Goal: Transaction & Acquisition: Book appointment/travel/reservation

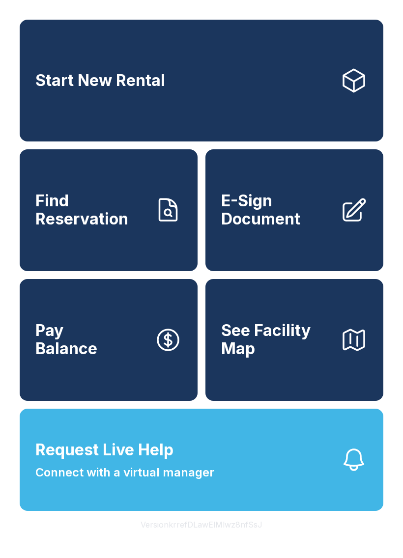
click at [198, 85] on link "Start New Rental" at bounding box center [201, 81] width 363 height 122
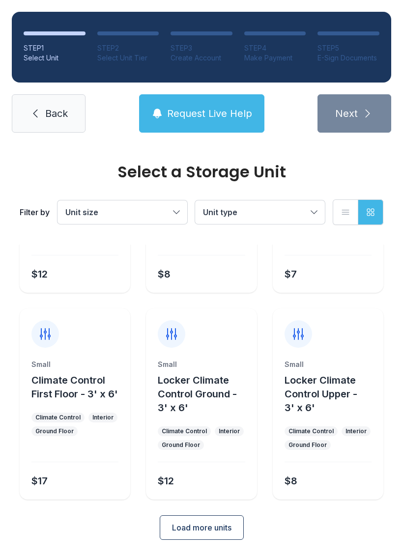
scroll to position [144, 0]
click at [207, 535] on button "Load more units" at bounding box center [202, 527] width 84 height 25
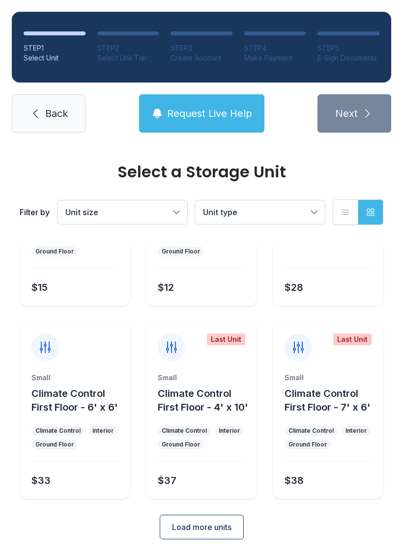
scroll to position [544, 0]
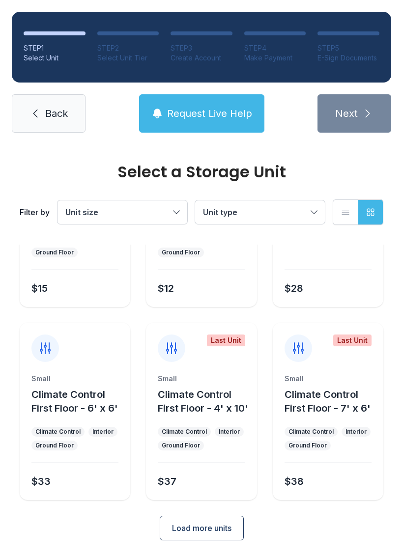
click at [202, 536] on button "Load more units" at bounding box center [202, 527] width 84 height 25
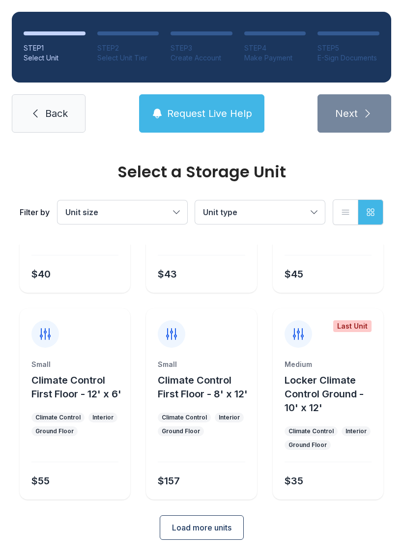
scroll to position [943, 0]
click at [326, 376] on span "Locker Climate Control Ground - 10' x 12'" at bounding box center [323, 394] width 79 height 39
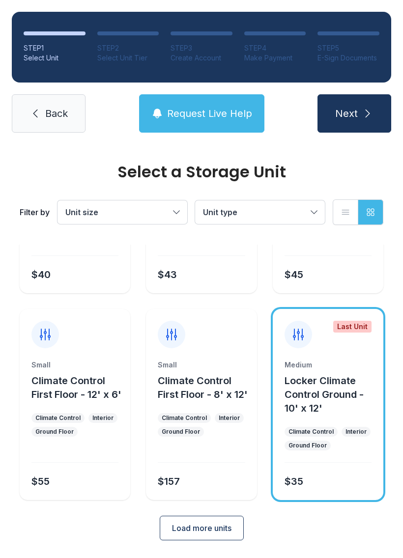
click at [322, 399] on span "Locker Climate Control Ground - 10' x 12'" at bounding box center [323, 394] width 79 height 39
click at [355, 123] on button "Next" at bounding box center [354, 113] width 74 height 38
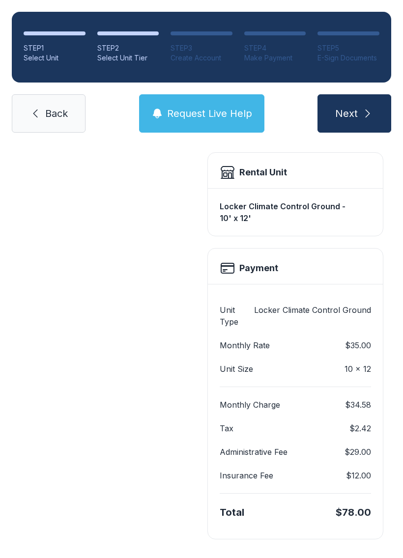
scroll to position [260, 0]
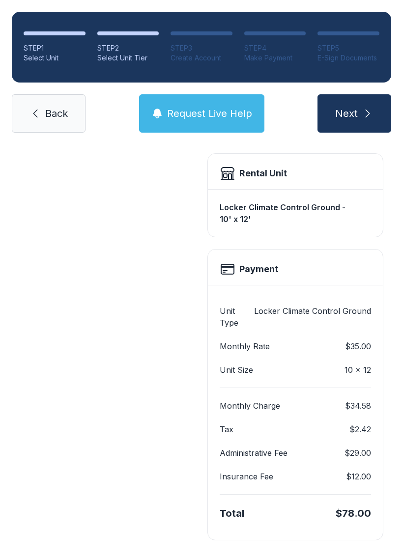
click at [344, 177] on div "Rental Unit" at bounding box center [294, 173] width 151 height 16
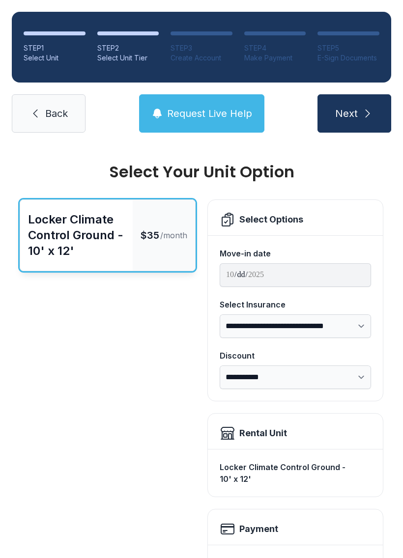
scroll to position [0, 0]
click at [363, 128] on button "Next" at bounding box center [354, 113] width 74 height 38
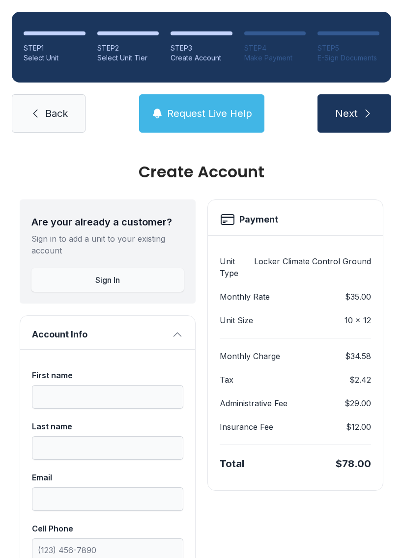
click at [361, 115] on icon "submit" at bounding box center [367, 114] width 12 height 12
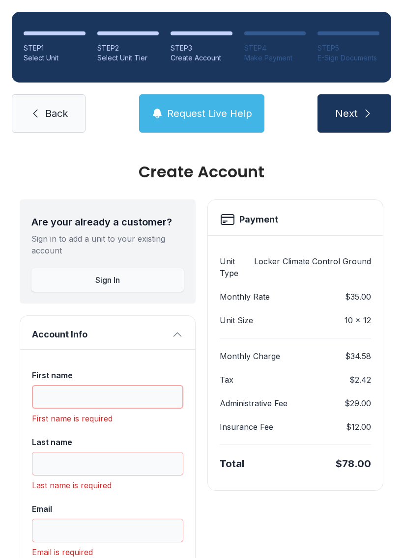
scroll to position [22, 0]
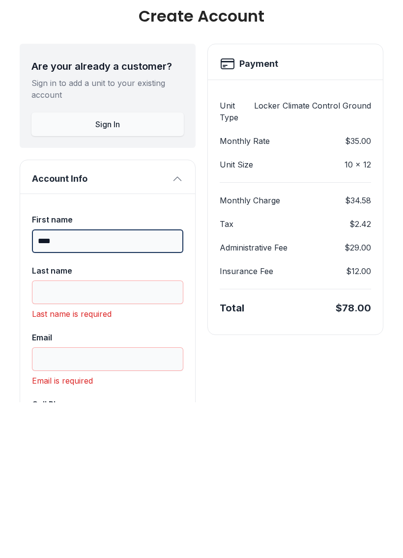
type input "****"
click at [106, 436] on input "Last name" at bounding box center [107, 448] width 151 height 24
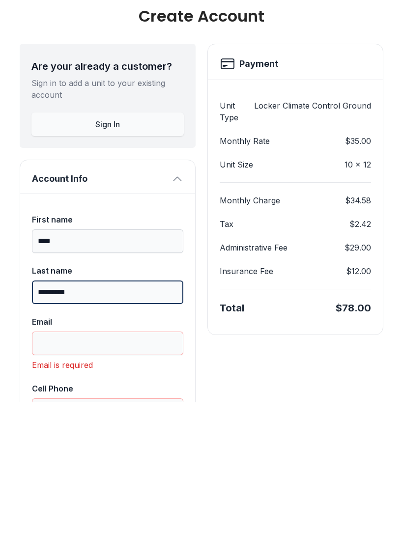
type input "*********"
click at [54, 487] on input "Email" at bounding box center [107, 499] width 151 height 24
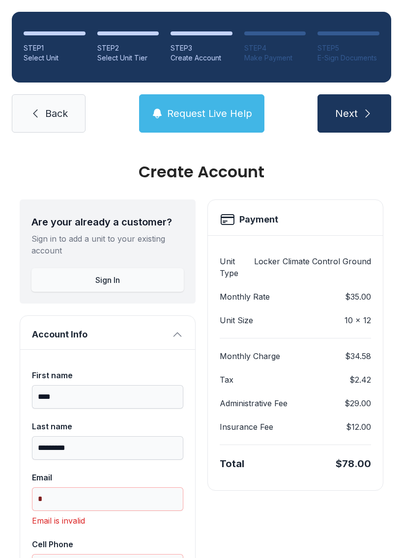
scroll to position [0, 0]
type input "*"
click at [363, 108] on icon "submit" at bounding box center [367, 114] width 12 height 12
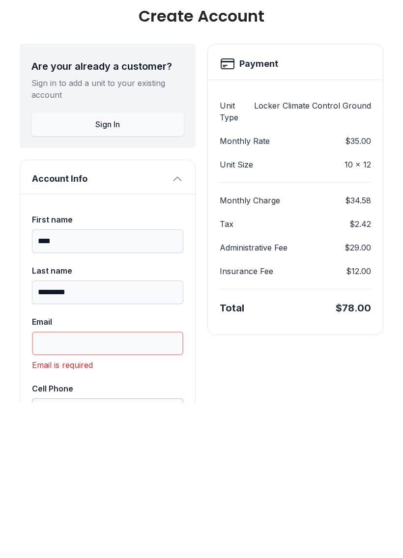
type input "*"
click at [150, 554] on input "Cell Phone" at bounding box center [107, 566] width 151 height 24
type input "("
click at [63, 487] on input "Email" at bounding box center [107, 499] width 151 height 24
type input "*"
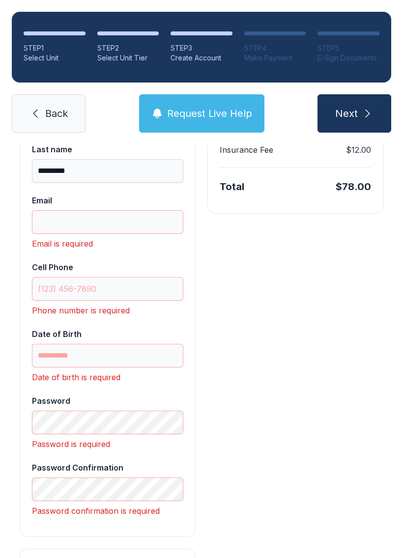
scroll to position [319, 0]
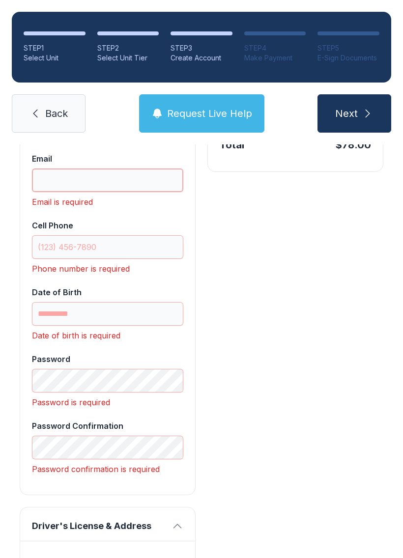
click at [79, 168] on input "Email" at bounding box center [107, 180] width 151 height 24
click at [115, 168] on input "********" at bounding box center [107, 180] width 151 height 24
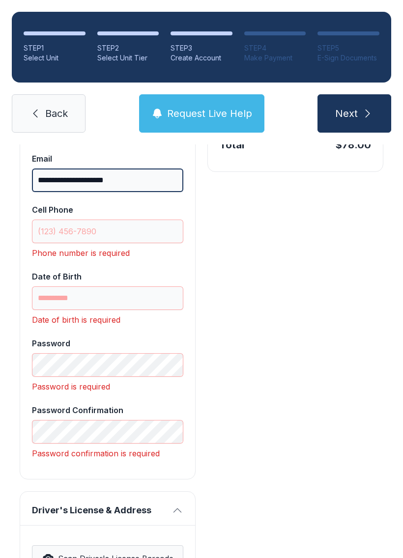
type input "**********"
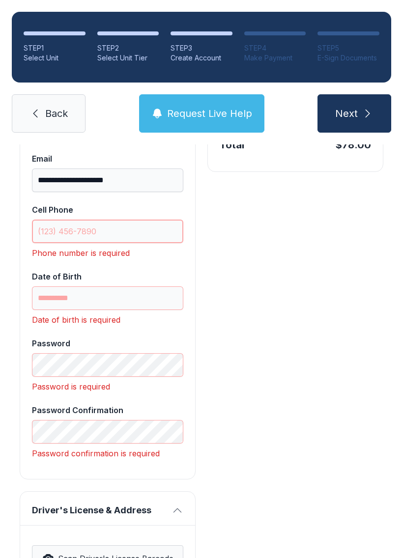
click at [60, 219] on input "Cell Phone" at bounding box center [107, 231] width 151 height 24
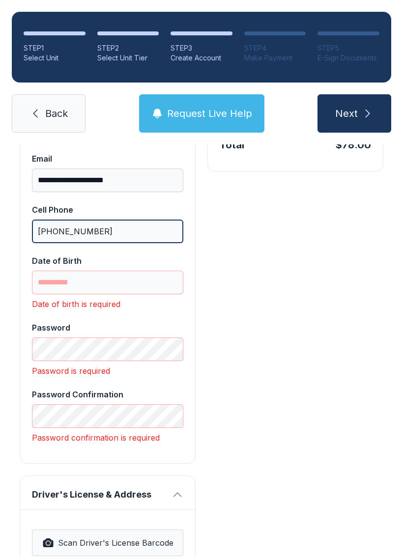
type input "[PHONE_NUMBER]"
click at [116, 270] on input "Date of Birth" at bounding box center [107, 282] width 151 height 24
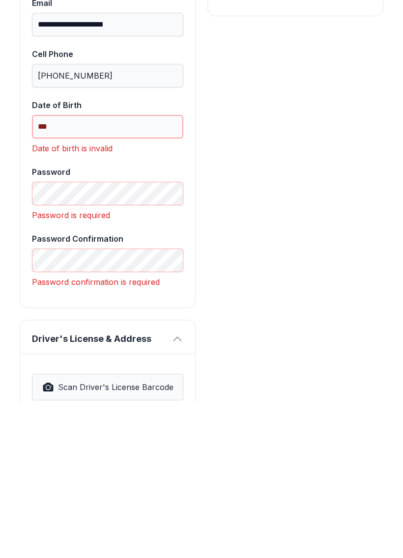
click at [75, 270] on input "***" at bounding box center [107, 282] width 151 height 24
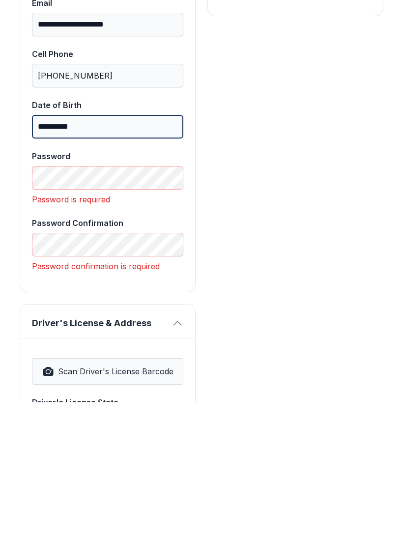
type input "**********"
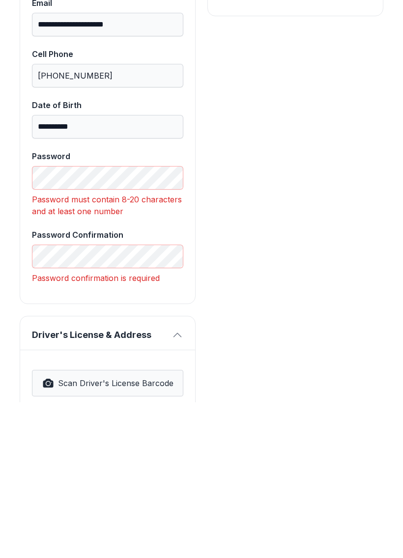
click at [210, 401] on div "Payment Unit Type Locker Climate Control Ground Monthly Rate $35.00 Unit Size 1…" at bounding box center [295, 562] width 176 height 1362
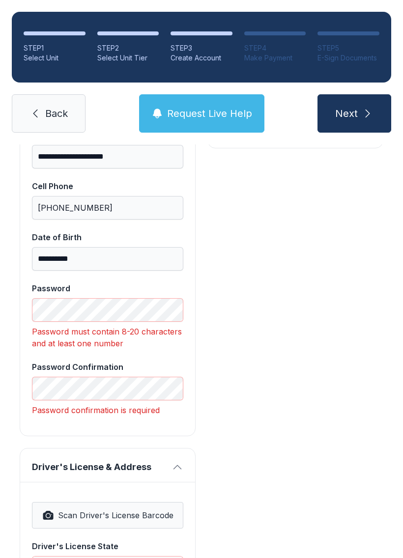
scroll to position [345, 0]
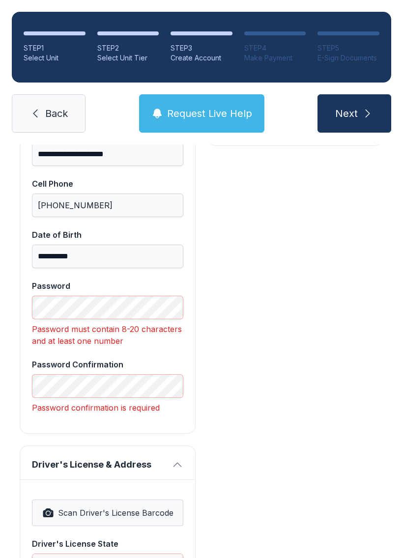
click at [299, 428] on div "Payment Unit Type Locker Climate Control Ground Monthly Rate $35.00 Unit Size 1…" at bounding box center [295, 536] width 176 height 1362
click at [291, 516] on div "Payment Unit Type Locker Climate Control Ground Monthly Rate $35.00 Unit Size 1…" at bounding box center [295, 536] width 176 height 1362
click at [314, 460] on div "Payment Unit Type Locker Climate Control Ground Monthly Rate $35.00 Unit Size 1…" at bounding box center [295, 536] width 176 height 1362
click at [273, 426] on div "Payment Unit Type Locker Climate Control Ground Monthly Rate $35.00 Unit Size 1…" at bounding box center [295, 536] width 176 height 1362
click at [280, 433] on div "Payment Unit Type Locker Climate Control Ground Monthly Rate $35.00 Unit Size 1…" at bounding box center [295, 536] width 176 height 1362
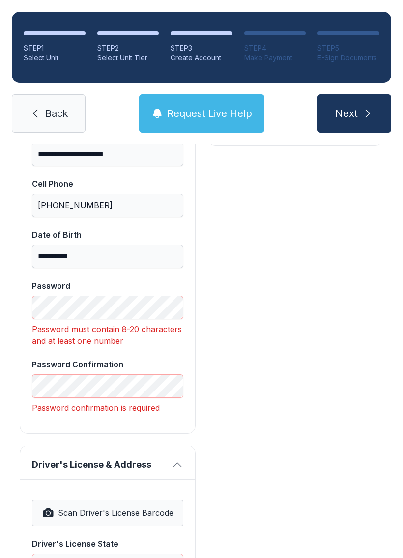
click at [254, 435] on div "Payment Unit Type Locker Climate Control Ground Monthly Rate $35.00 Unit Size 1…" at bounding box center [295, 536] width 176 height 1362
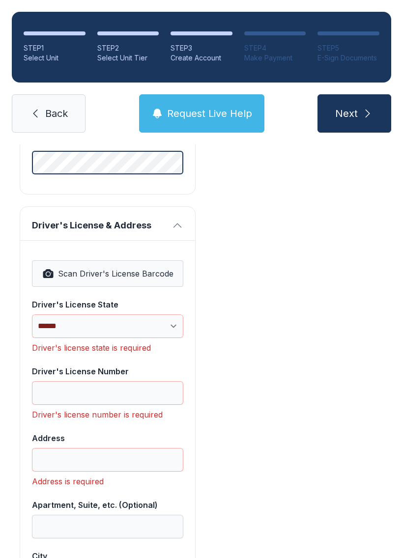
scroll to position [569, 0]
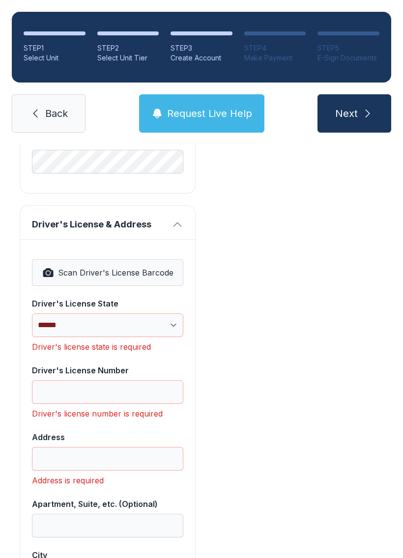
click at [153, 267] on span "Scan Driver's License Barcode" at bounding box center [115, 273] width 115 height 12
select select "**"
type input "**********"
type input "*******"
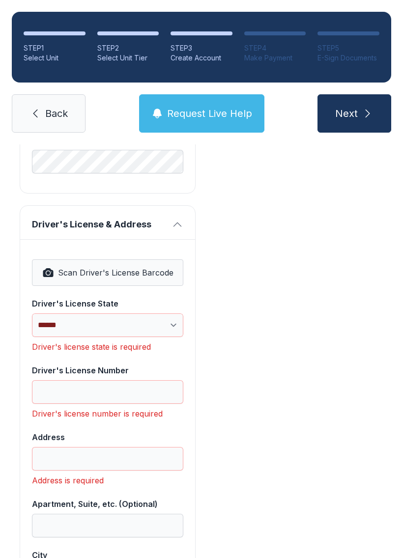
select select "**"
type input "*****"
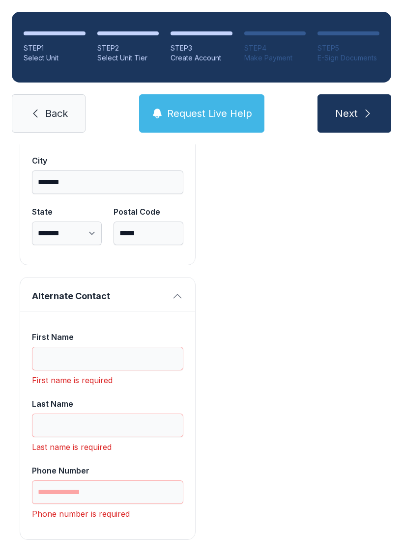
scroll to position [915, 0]
click at [53, 347] on input "First Name" at bounding box center [107, 359] width 151 height 24
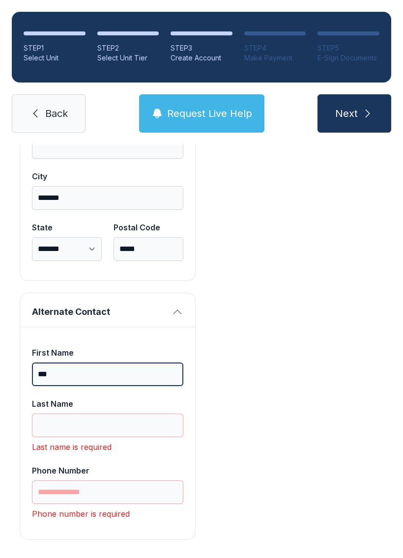
scroll to position [900, 0]
type input "***"
click at [94, 414] on input "Last Name" at bounding box center [107, 426] width 151 height 24
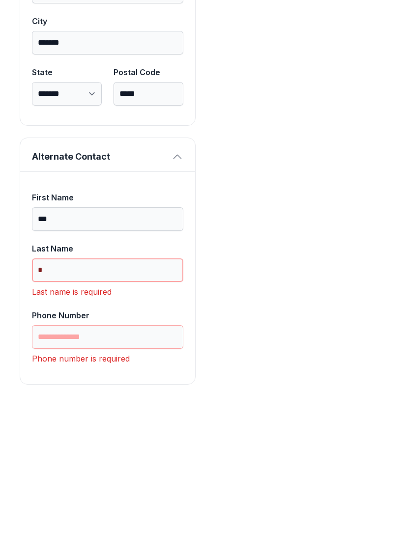
scroll to position [884, 0]
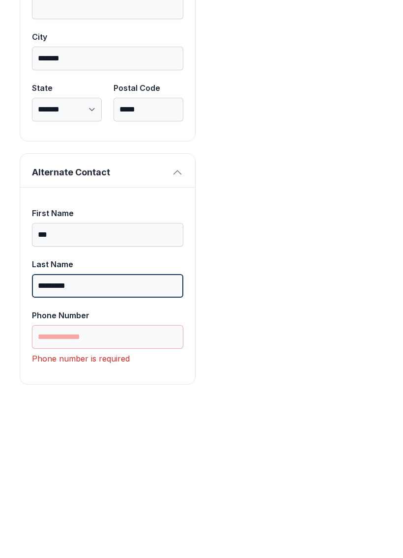
type input "*********"
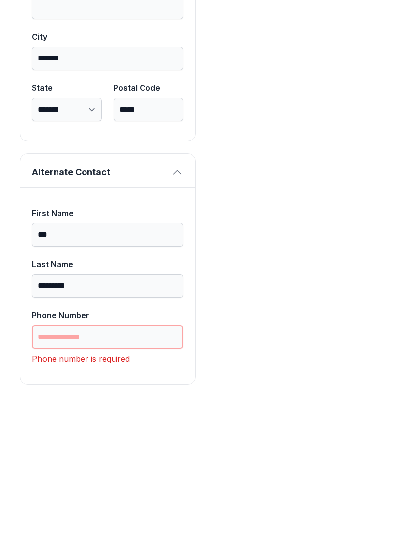
click at [121, 481] on input "Phone Number" at bounding box center [107, 493] width 151 height 24
type input "*"
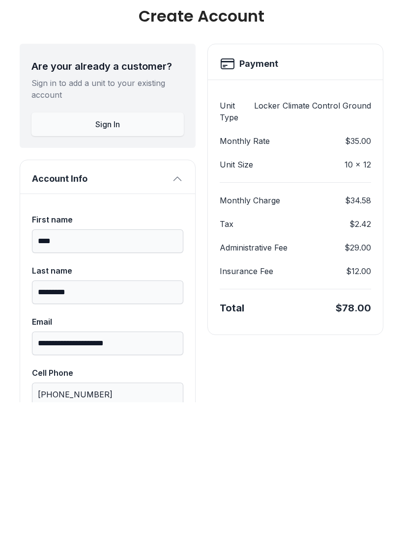
scroll to position [0, 0]
click at [275, 213] on h2 "Payment" at bounding box center [258, 220] width 39 height 14
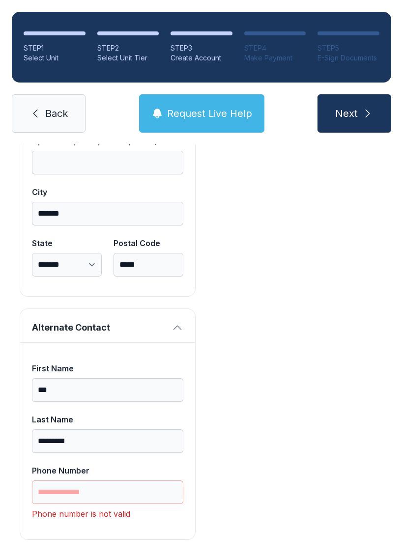
scroll to position [884, 0]
click at [120, 481] on input "Phone Number" at bounding box center [107, 493] width 151 height 24
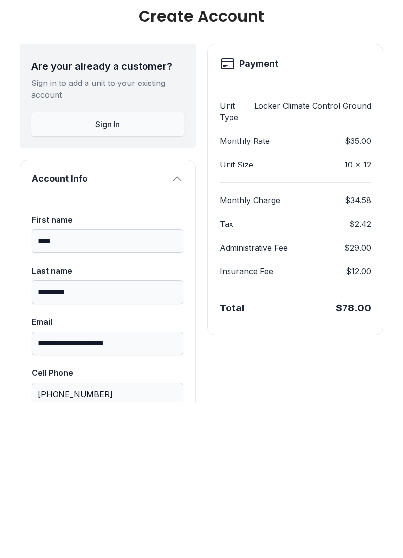
scroll to position [0, 0]
type input "**********"
click at [279, 212] on div "Payment" at bounding box center [294, 220] width 151 height 16
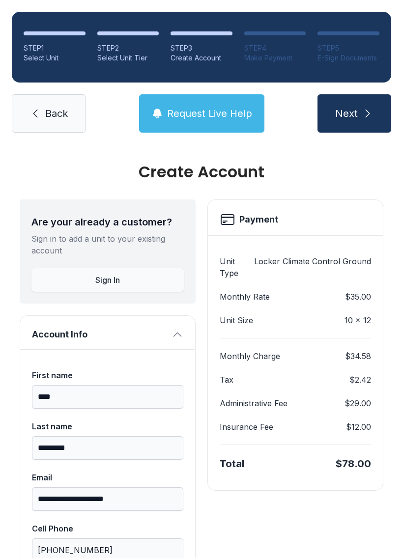
click at [359, 96] on button "Next" at bounding box center [354, 113] width 74 height 38
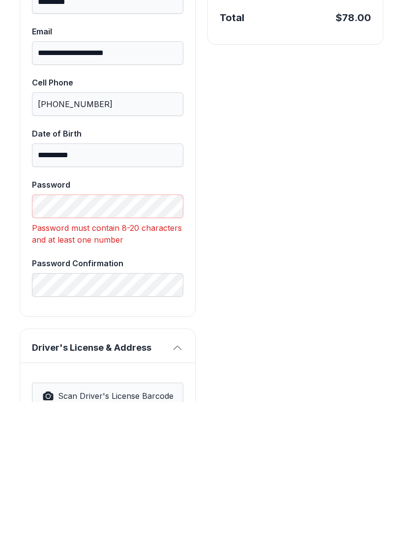
click at [167, 545] on span "Scan Driver's License Barcode" at bounding box center [115, 551] width 115 height 12
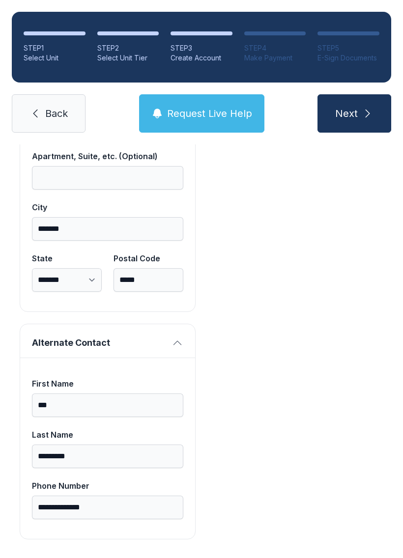
scroll to position [868, 0]
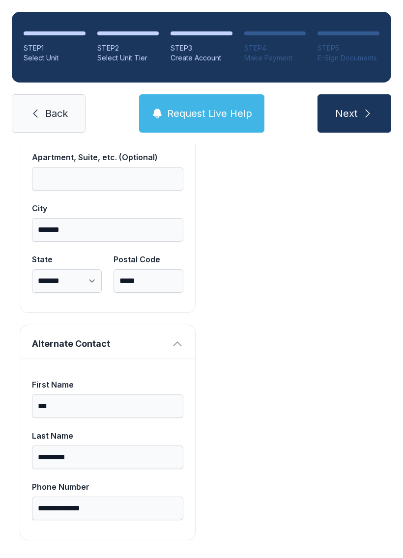
click at [355, 107] on span "Next" at bounding box center [346, 114] width 23 height 14
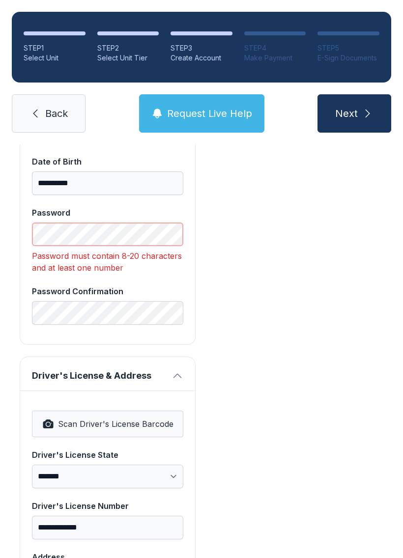
scroll to position [401, 0]
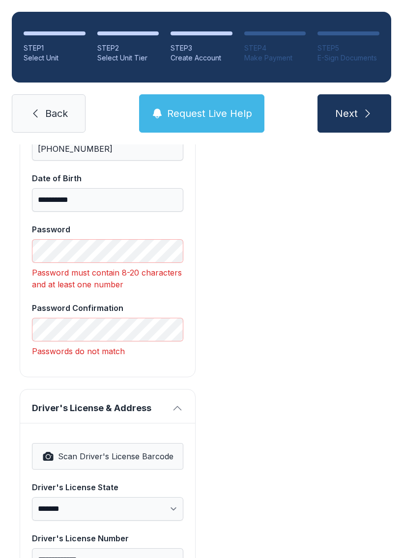
click at [311, 325] on div "Payment Unit Type Locker Climate Control Ground Monthly Rate $35.00 Unit Size 1…" at bounding box center [295, 410] width 176 height 1225
click at [362, 117] on icon "submit" at bounding box center [367, 114] width 12 height 12
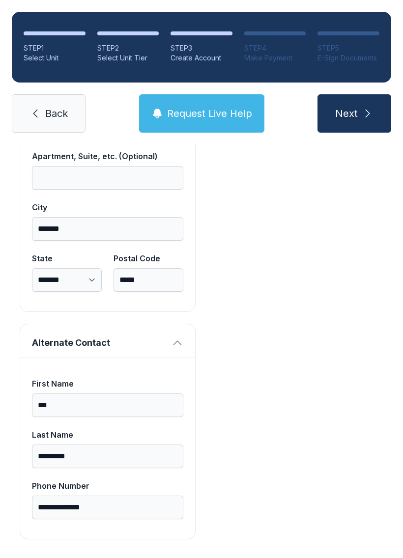
scroll to position [884, 0]
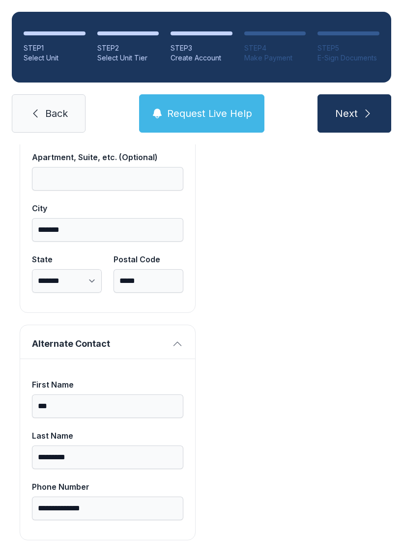
click at [351, 119] on span "Next" at bounding box center [346, 114] width 23 height 14
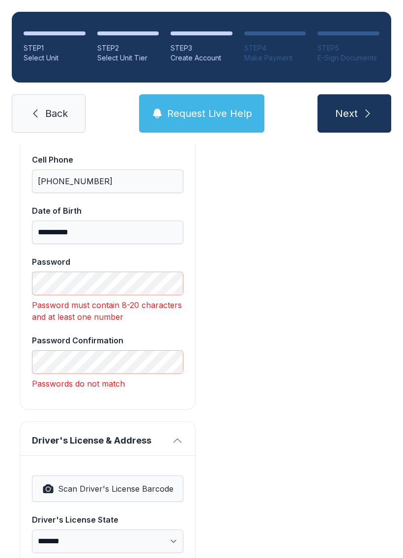
click at [268, 332] on div "Payment Unit Type Locker Climate Control Ground Monthly Rate $35.00 Unit Size 1…" at bounding box center [295, 443] width 176 height 1225
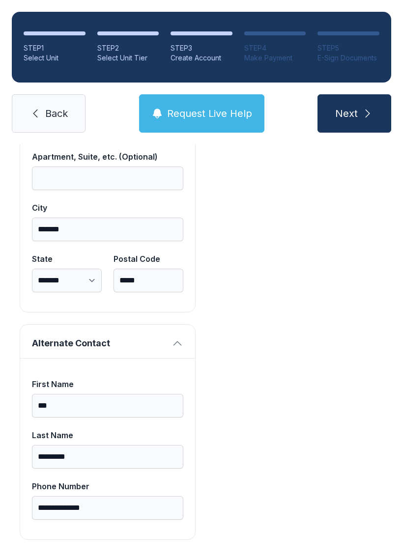
scroll to position [884, 0]
click at [361, 120] on button "Next" at bounding box center [354, 113] width 74 height 38
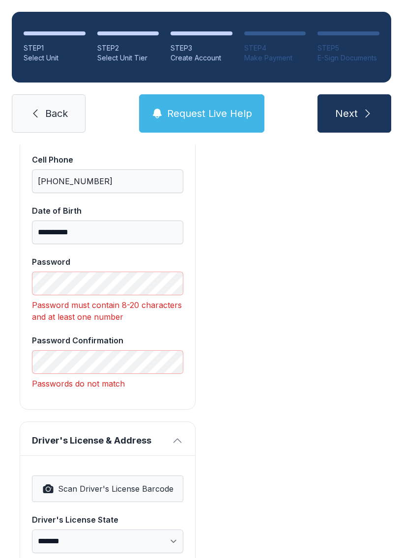
click at [349, 126] on button "Next" at bounding box center [354, 113] width 74 height 38
click at [370, 120] on button "Next" at bounding box center [354, 113] width 74 height 38
click at [345, 117] on span "Next" at bounding box center [346, 114] width 23 height 14
click at [353, 113] on button "Next" at bounding box center [354, 113] width 74 height 38
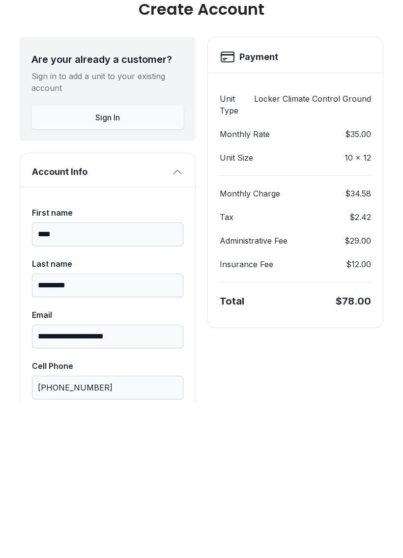
scroll to position [7, 0]
click at [262, 206] on h2 "Payment" at bounding box center [258, 213] width 39 height 14
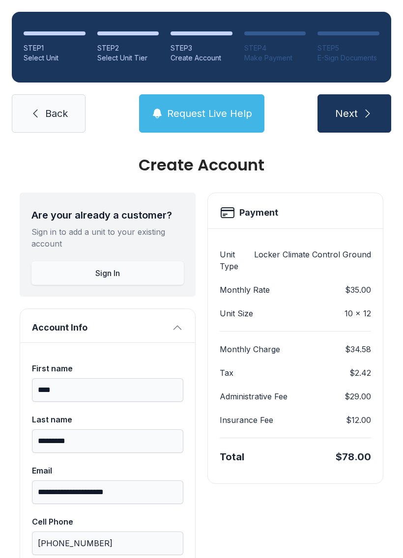
click at [360, 94] on button "Next" at bounding box center [354, 113] width 74 height 38
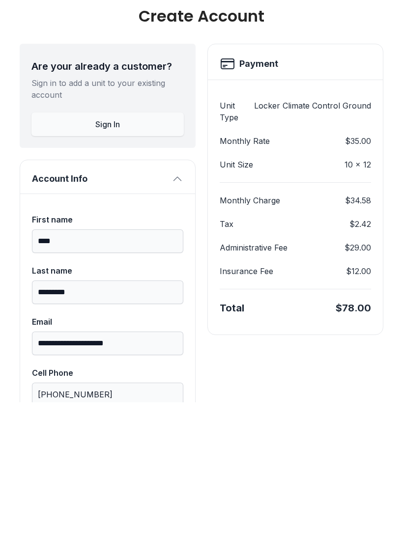
scroll to position [0, 0]
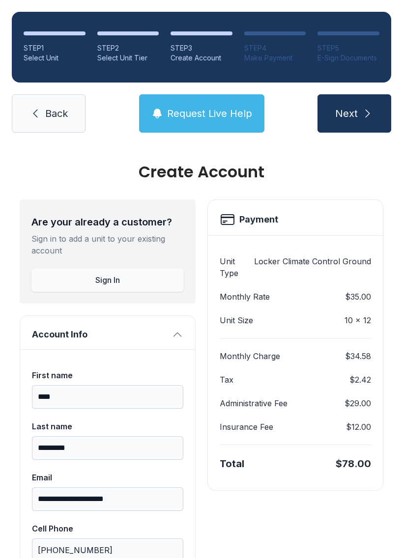
click at [266, 53] on div "Make Payment" at bounding box center [275, 58] width 62 height 10
click at [284, 53] on div "Make Payment" at bounding box center [275, 58] width 62 height 10
click at [352, 107] on span "Next" at bounding box center [346, 114] width 23 height 14
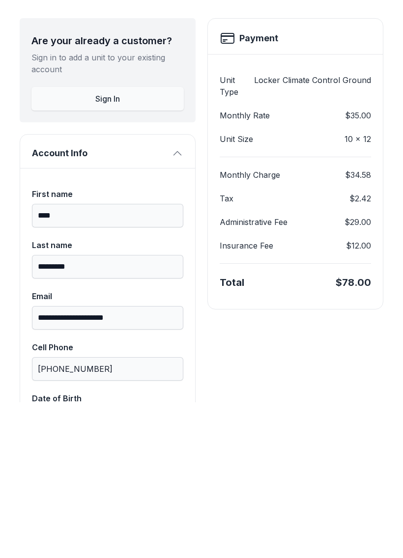
scroll to position [27, 0]
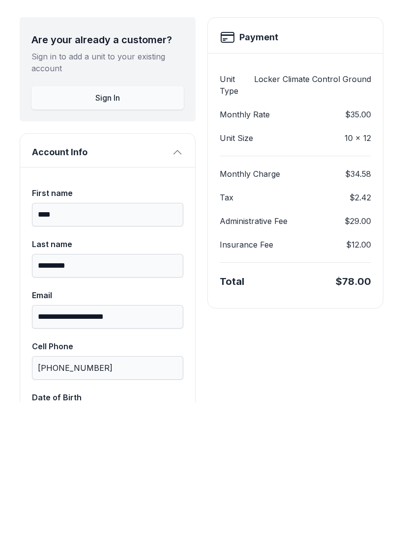
click at [183, 302] on icon "button" at bounding box center [177, 308] width 12 height 12
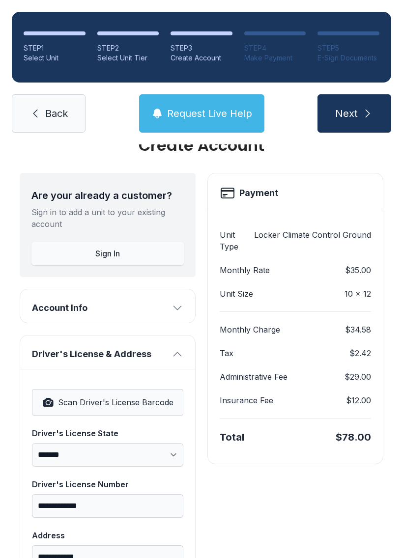
click at [350, 107] on span "Next" at bounding box center [346, 114] width 23 height 14
click at [349, 107] on span "Next" at bounding box center [346, 114] width 23 height 14
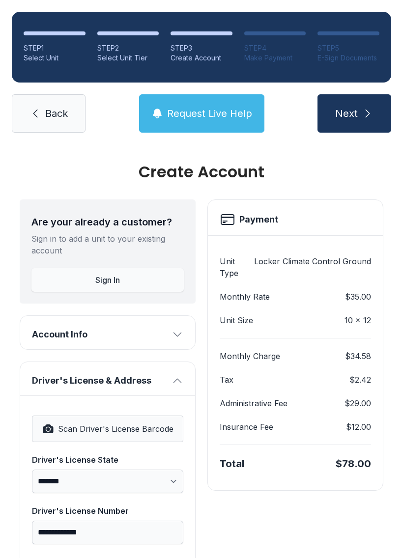
scroll to position [0, 0]
click at [350, 94] on button "Next" at bounding box center [354, 113] width 74 height 38
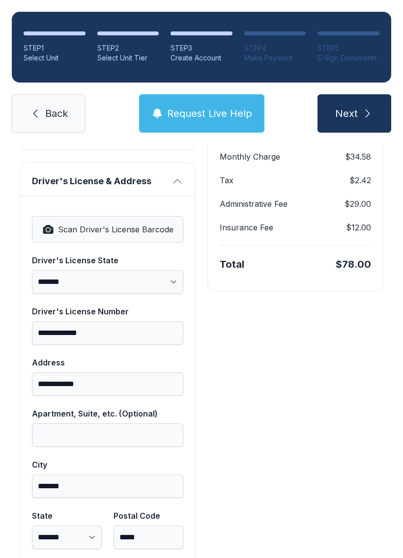
scroll to position [200, 0]
click at [357, 94] on button "Next" at bounding box center [354, 113] width 74 height 38
click at [343, 104] on button "Next" at bounding box center [354, 113] width 74 height 38
click at [362, 106] on button "Next" at bounding box center [354, 113] width 74 height 38
click at [371, 108] on icon "submit" at bounding box center [367, 114] width 12 height 12
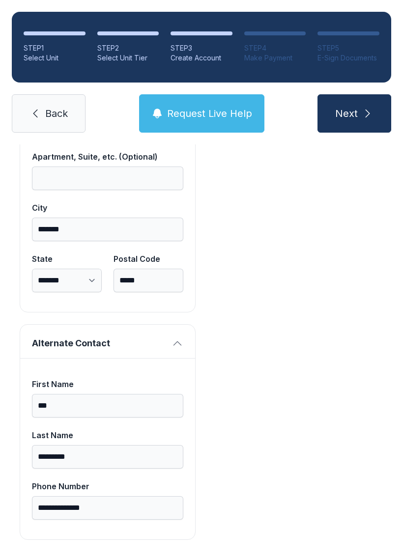
scroll to position [456, 0]
click at [376, 101] on button "Next" at bounding box center [354, 113] width 74 height 38
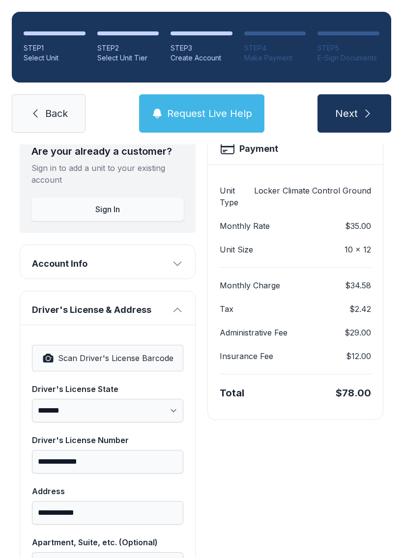
scroll to position [69, 0]
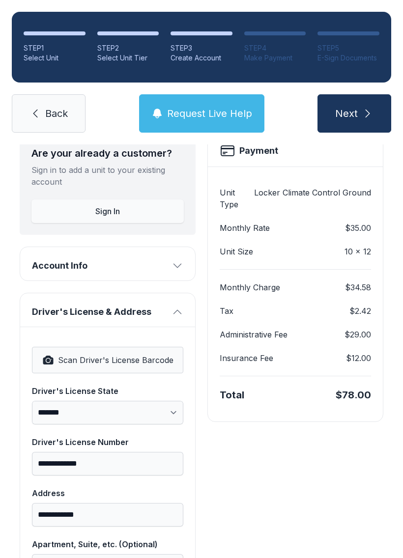
click at [184, 247] on button "Account Info" at bounding box center [107, 263] width 175 height 33
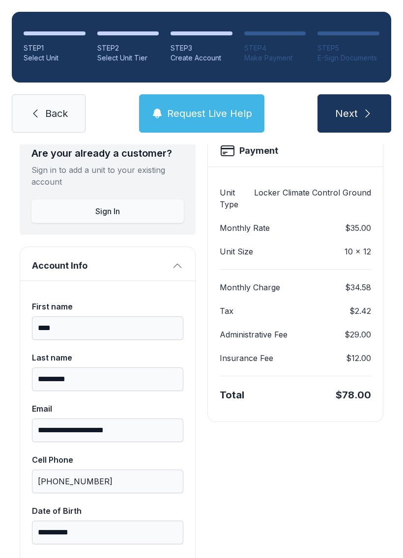
click at [190, 247] on button "Account Info" at bounding box center [107, 263] width 175 height 33
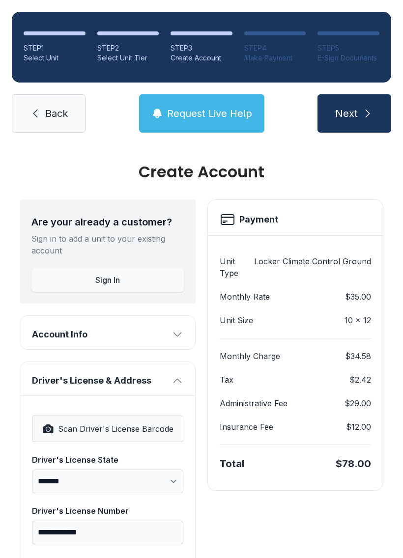
scroll to position [0, 0]
click at [321, 212] on div "Payment" at bounding box center [294, 220] width 151 height 16
click at [279, 212] on div "Payment" at bounding box center [294, 220] width 151 height 16
click at [357, 94] on button "Next" at bounding box center [354, 113] width 74 height 38
click at [362, 107] on button "Next" at bounding box center [354, 113] width 74 height 38
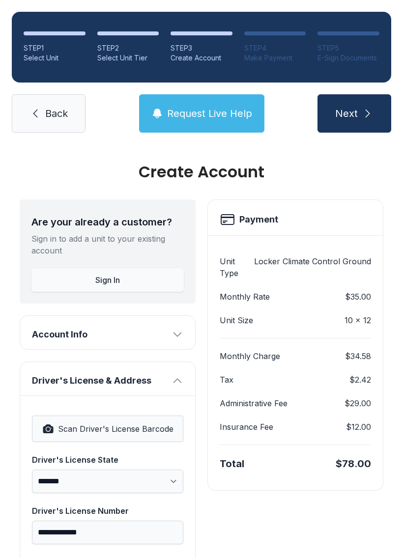
click at [364, 104] on button "Next" at bounding box center [354, 113] width 74 height 38
click at [357, 102] on button "Next" at bounding box center [354, 113] width 74 height 38
click at [356, 102] on button "Next" at bounding box center [354, 113] width 74 height 38
